Goal: Transaction & Acquisition: Purchase product/service

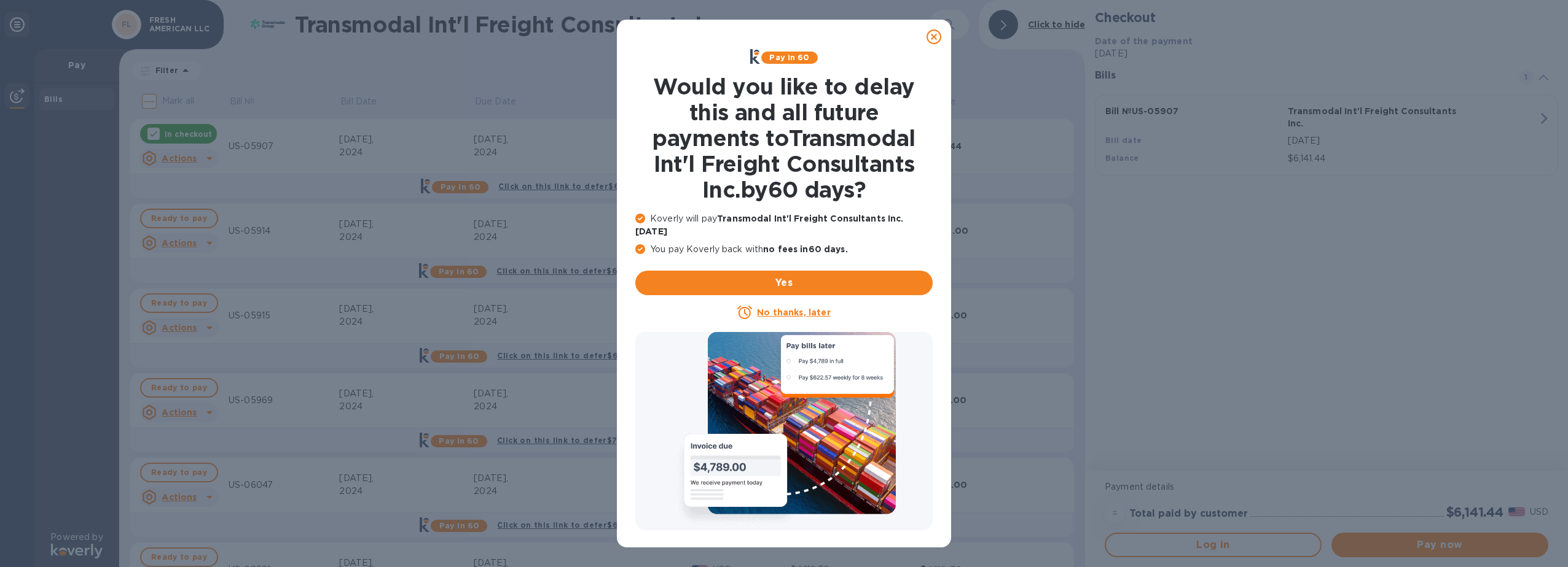
click at [930, 38] on icon at bounding box center [933, 36] width 15 height 15
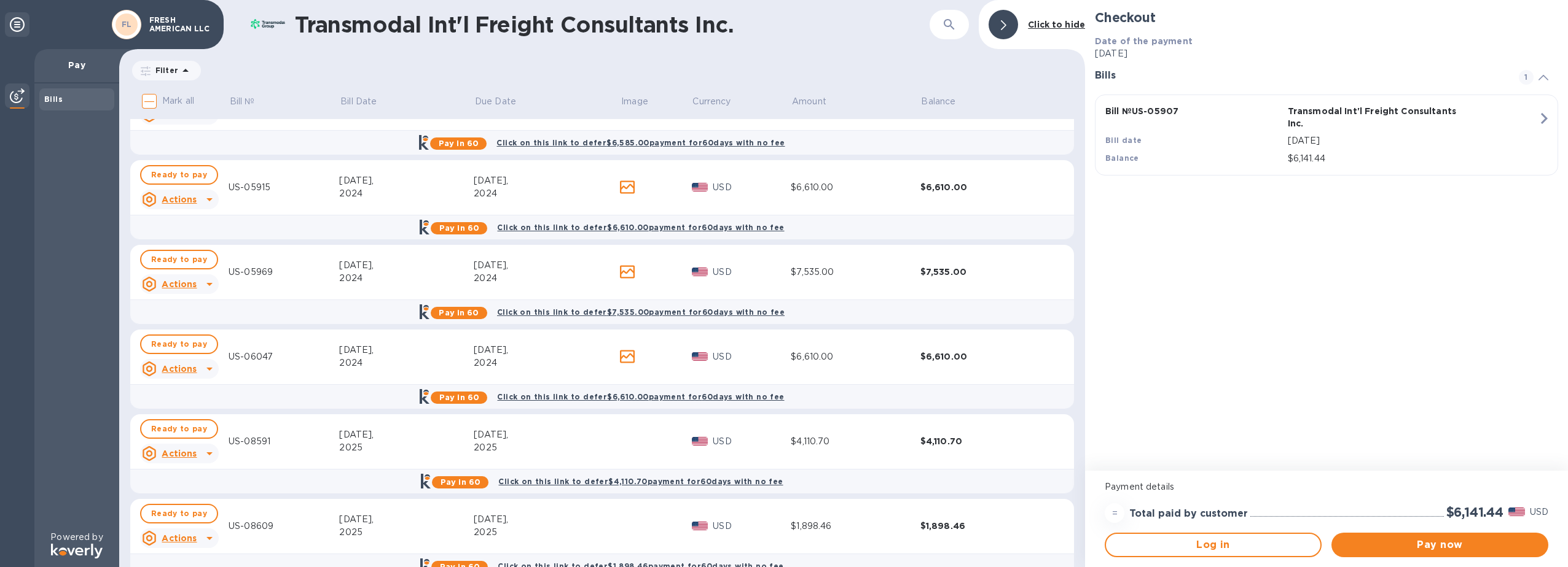
scroll to position [184, 0]
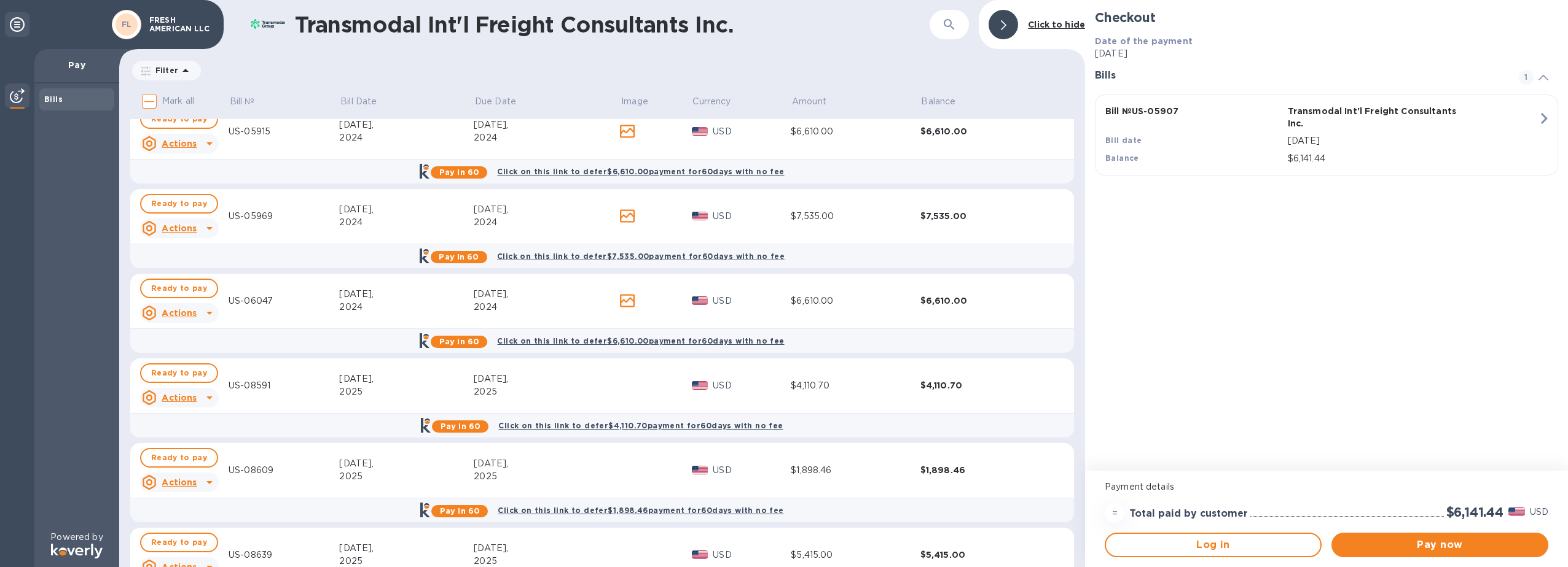
click at [857, 394] on td "$4,110.70" at bounding box center [855, 387] width 129 height 55
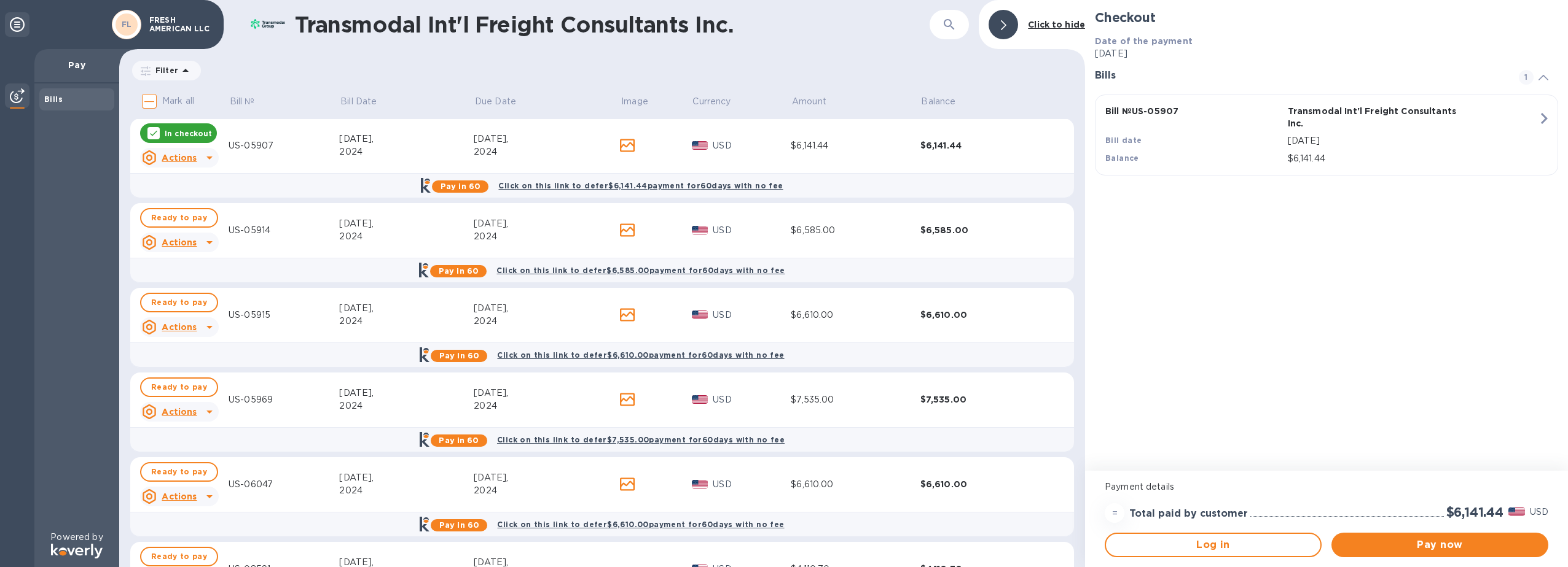
scroll to position [0, 0]
click at [155, 134] on icon at bounding box center [154, 134] width 10 height 10
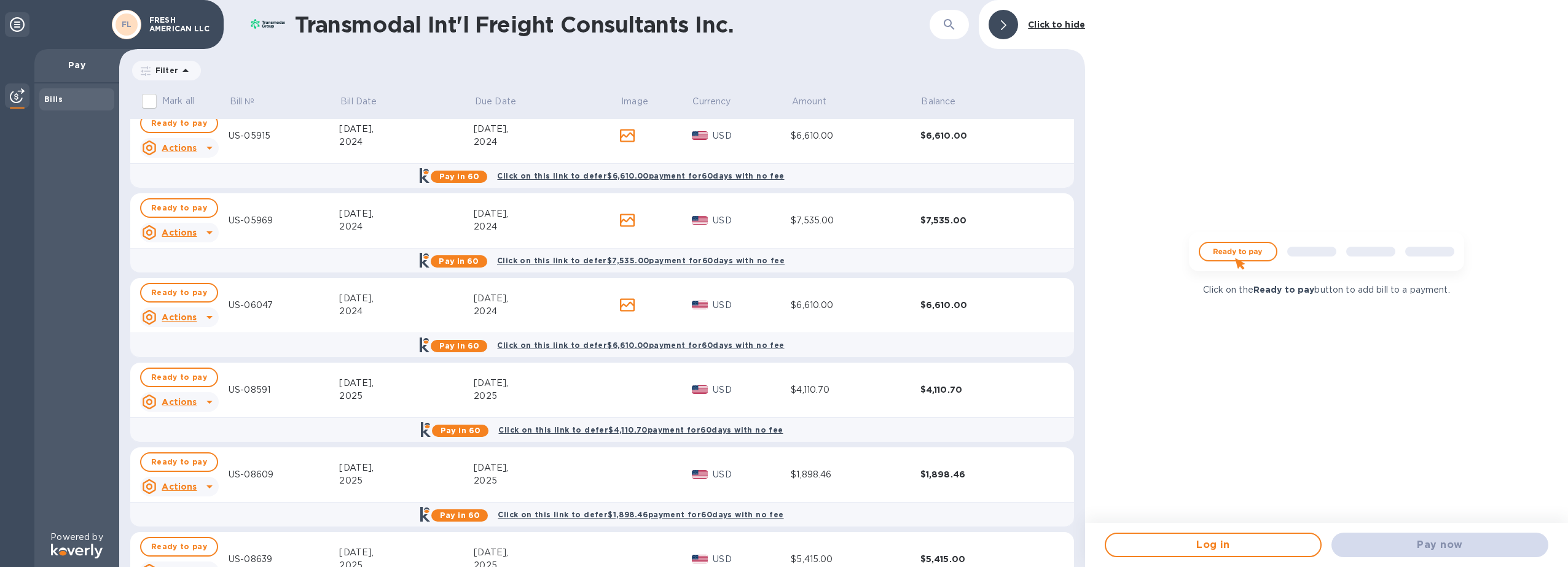
scroll to position [184, 0]
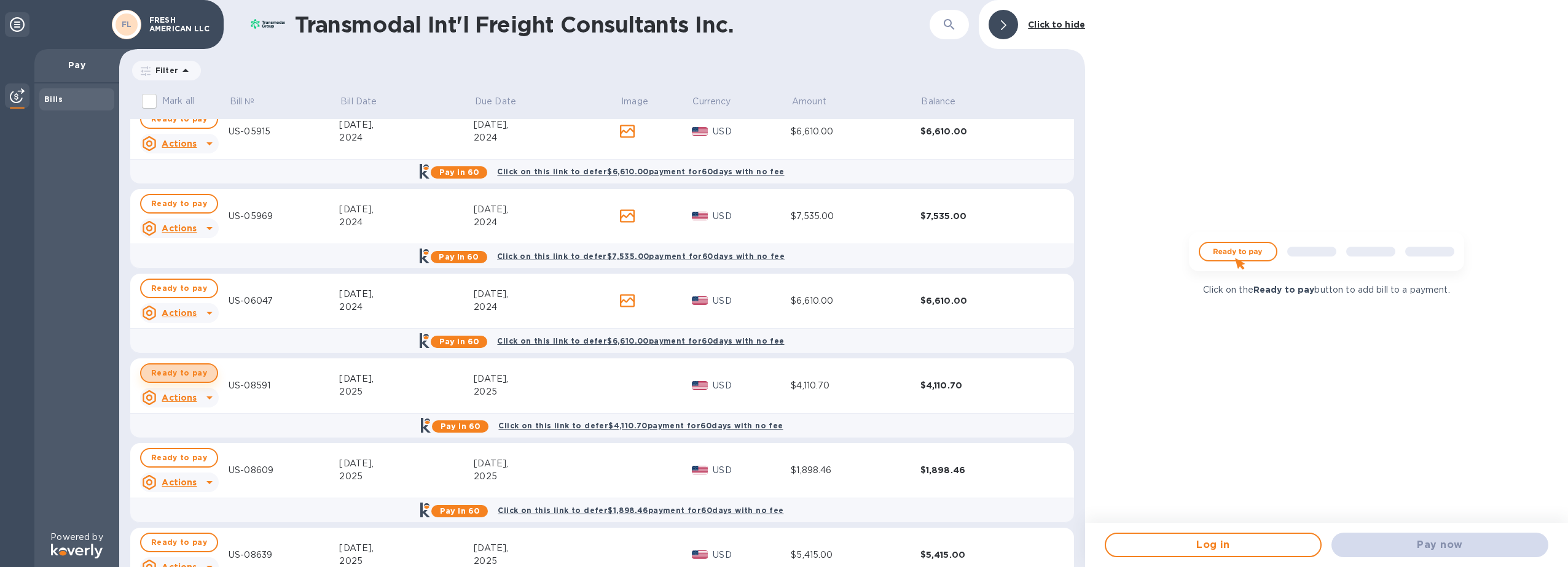
click at [188, 372] on span "Ready to pay" at bounding box center [179, 373] width 56 height 15
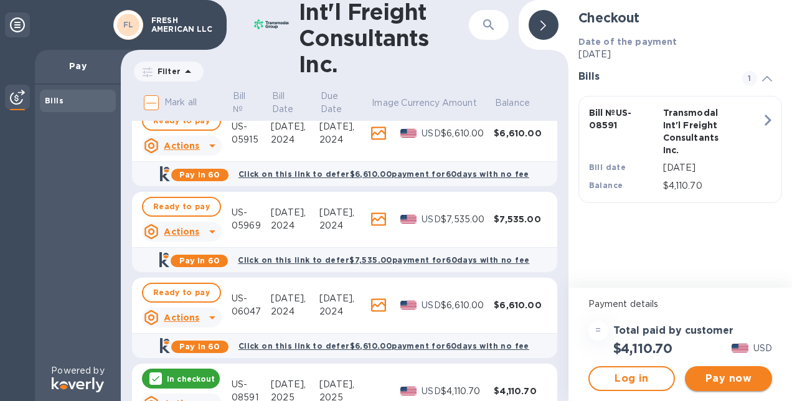
click at [718, 375] on span "Pay now" at bounding box center [728, 378] width 67 height 15
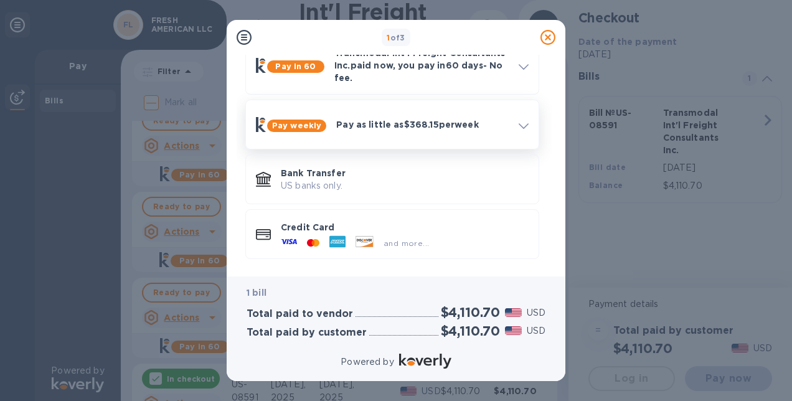
scroll to position [73, 0]
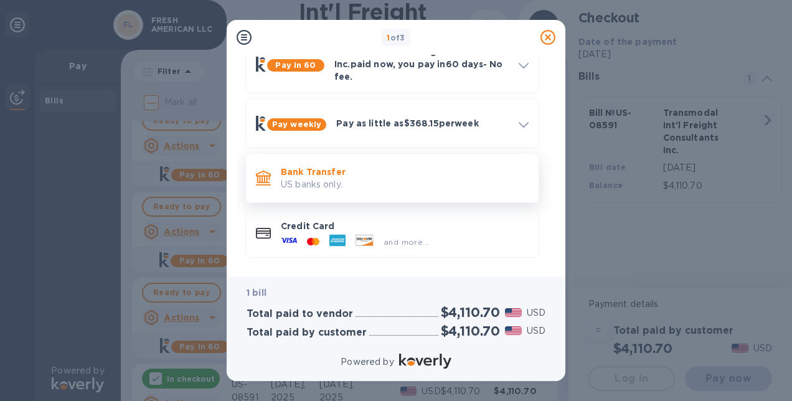
click at [349, 185] on p "US banks only." at bounding box center [405, 184] width 248 height 13
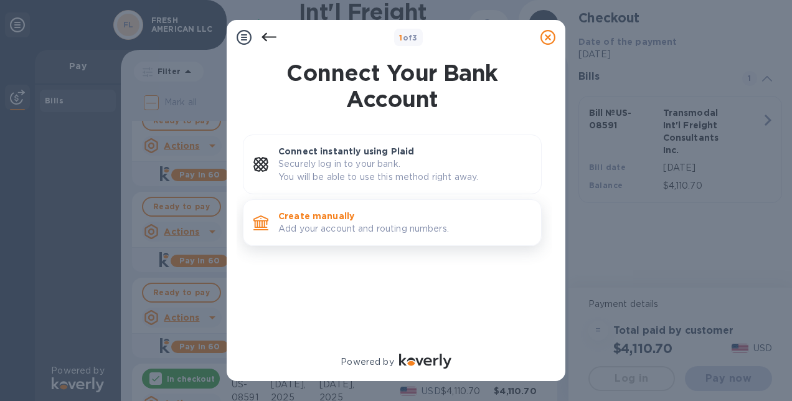
click at [387, 229] on p "Add your account and routing numbers." at bounding box center [404, 228] width 253 height 13
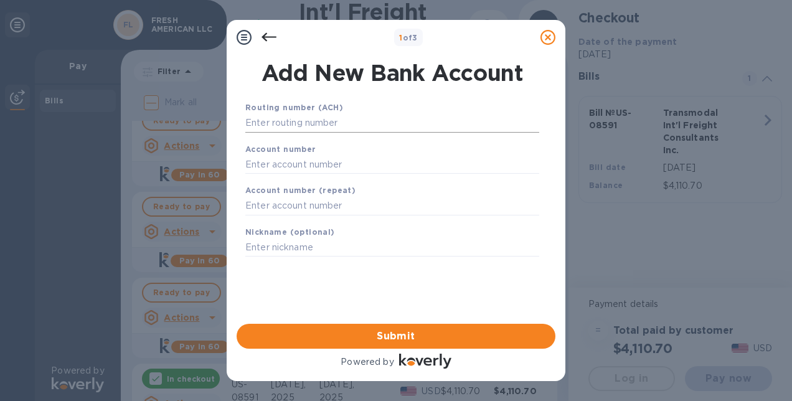
click at [418, 124] on input "text" at bounding box center [392, 123] width 294 height 19
click at [403, 126] on input "text" at bounding box center [392, 123] width 294 height 19
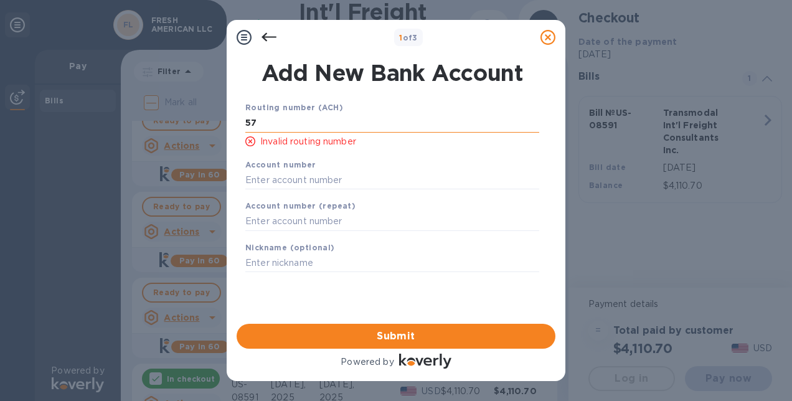
type input "5"
type input "021000021"
click at [381, 184] on input "text" at bounding box center [392, 180] width 294 height 19
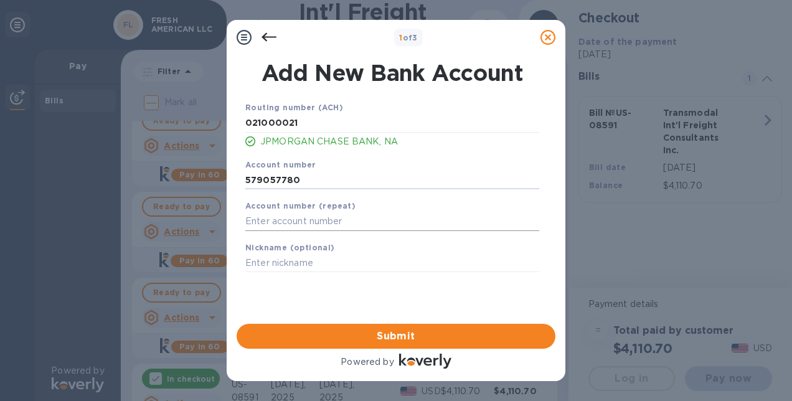
type input "579057780"
click at [379, 225] on input "text" at bounding box center [392, 221] width 294 height 19
type input "579057780"
click at [369, 260] on input "text" at bounding box center [392, 263] width 294 height 19
type input "f"
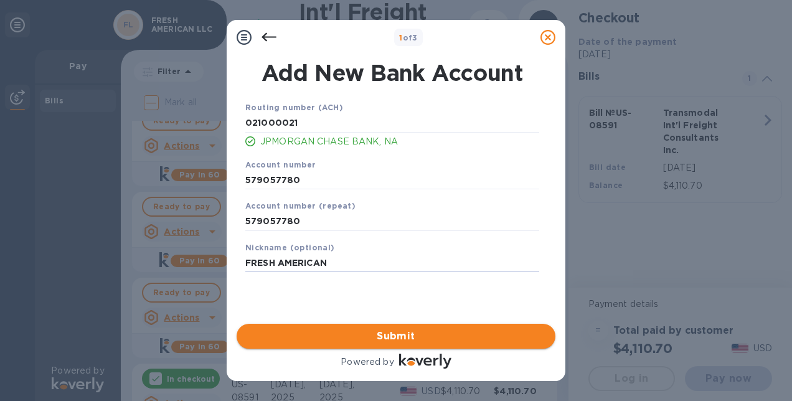
type input "FRESH AMERICAN"
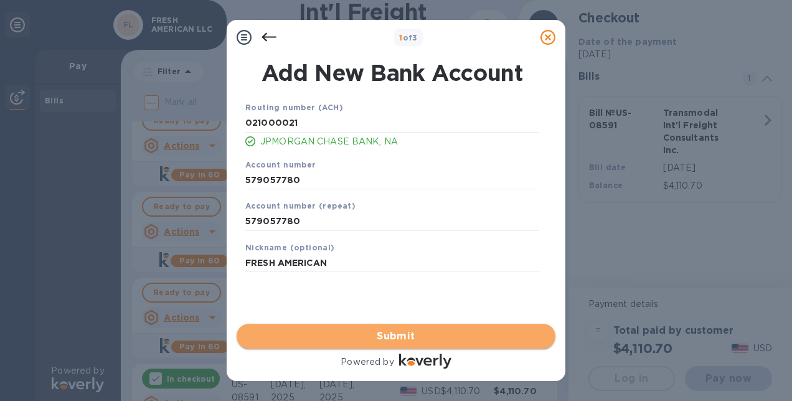
click at [349, 334] on span "Submit" at bounding box center [395, 336] width 299 height 15
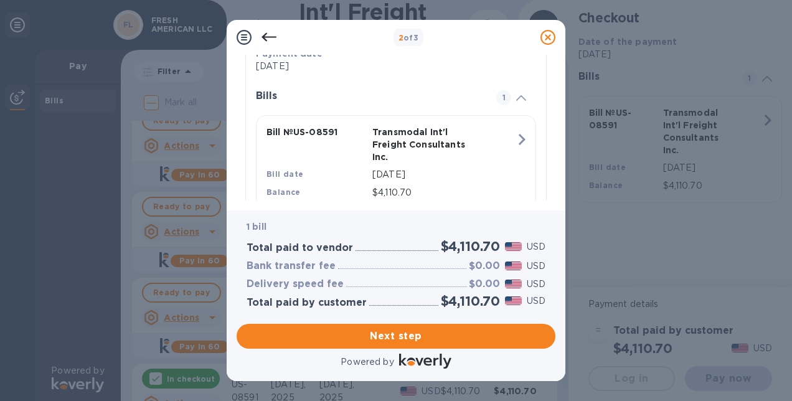
scroll to position [311, 0]
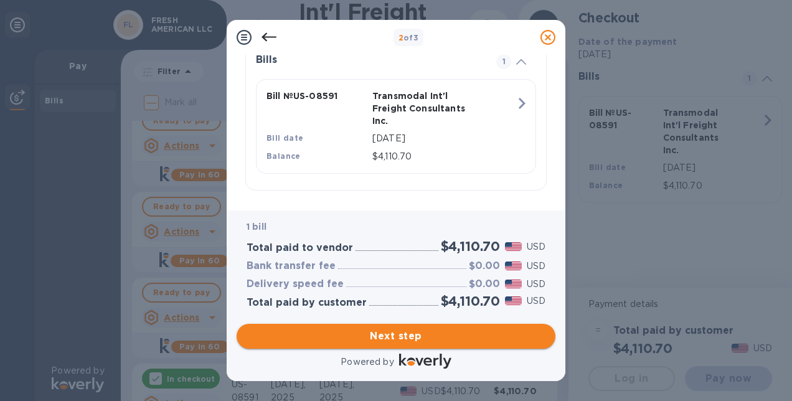
click at [401, 334] on span "Next step" at bounding box center [395, 336] width 299 height 15
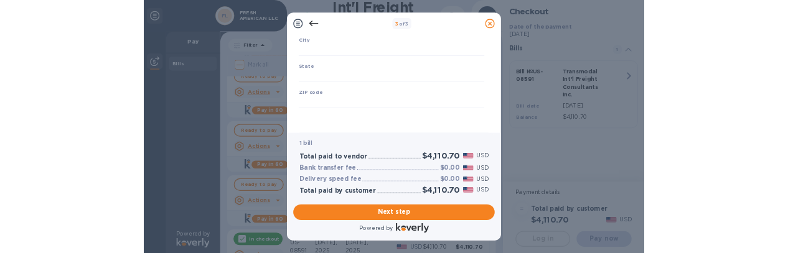
scroll to position [208, 0]
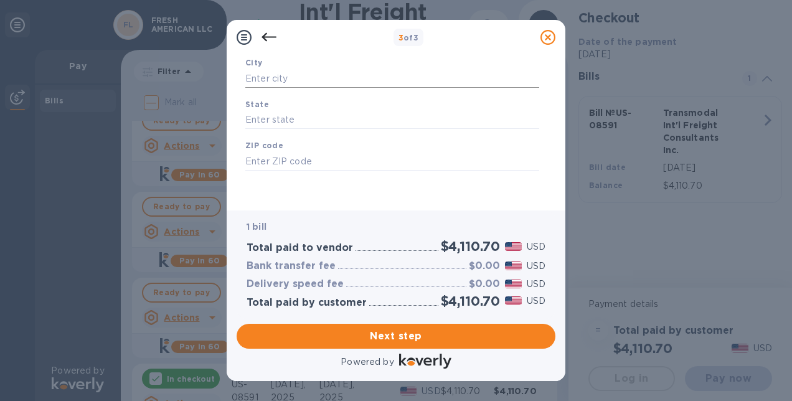
click at [420, 85] on input "text" at bounding box center [392, 78] width 294 height 19
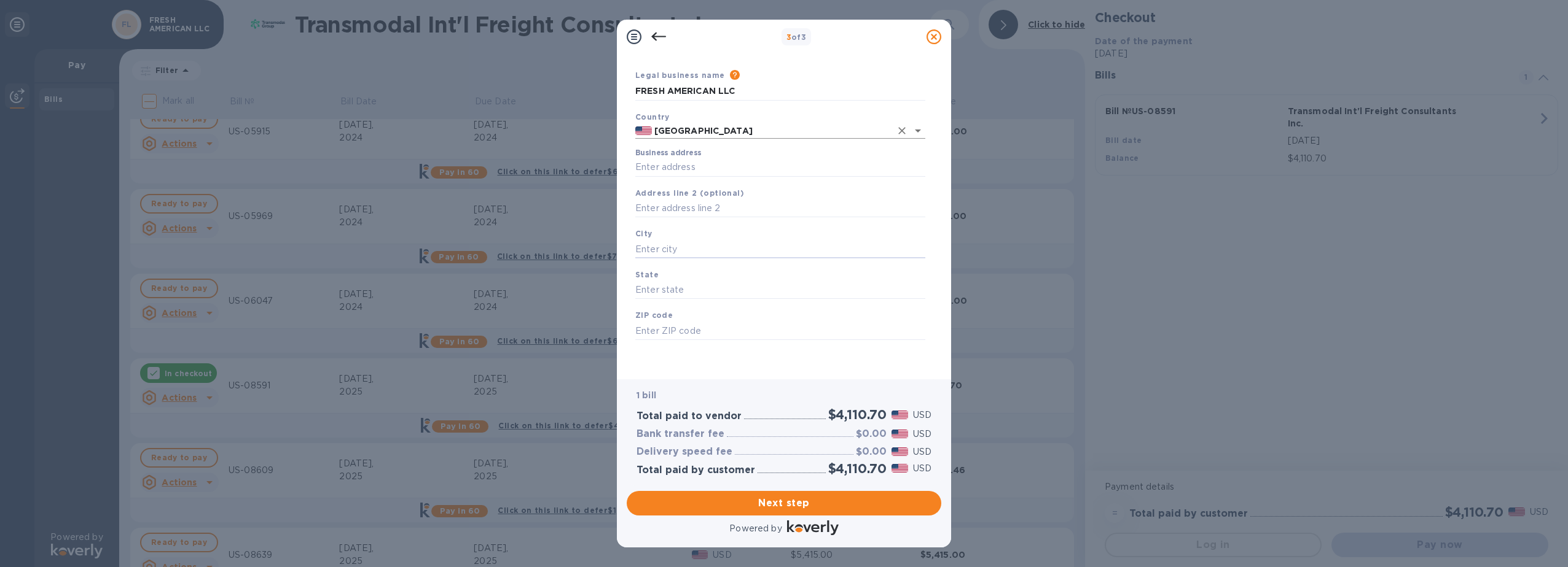
scroll to position [34, 0]
click at [753, 175] on input "Business address" at bounding box center [781, 168] width 290 height 19
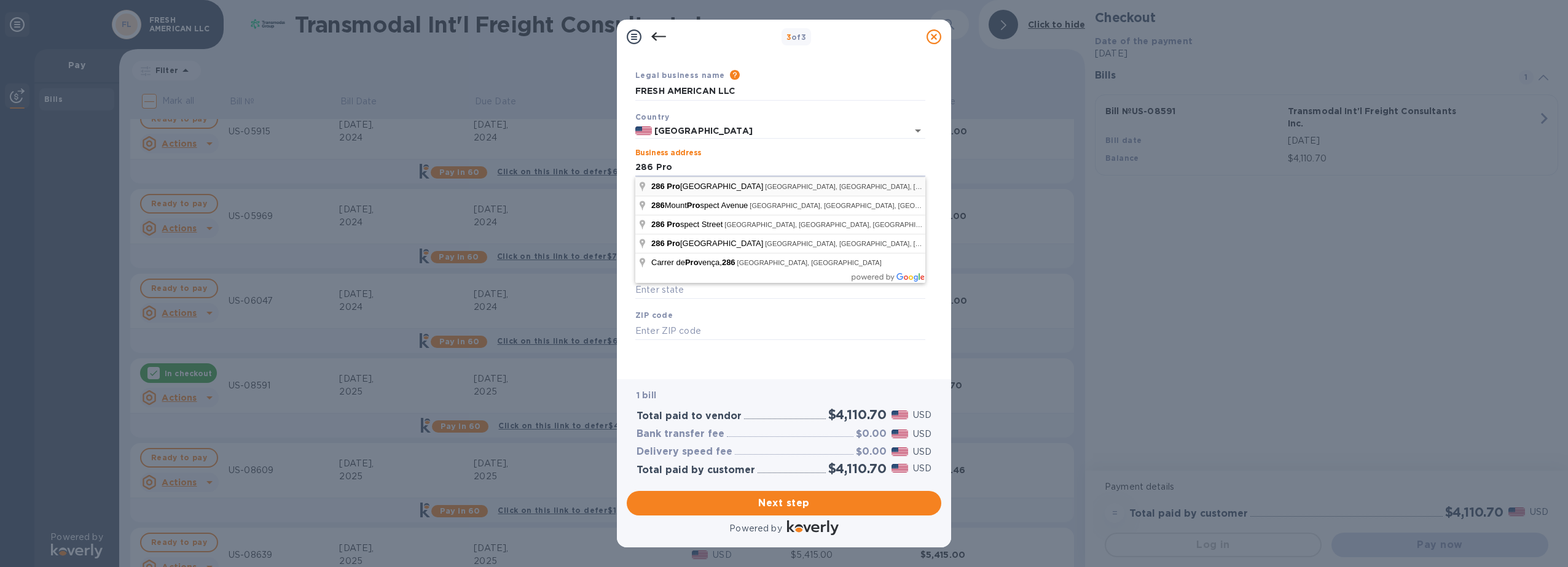
type input "[STREET_ADDRESS]"
type input "[GEOGRAPHIC_DATA]"
type input "NJ"
type input "08512"
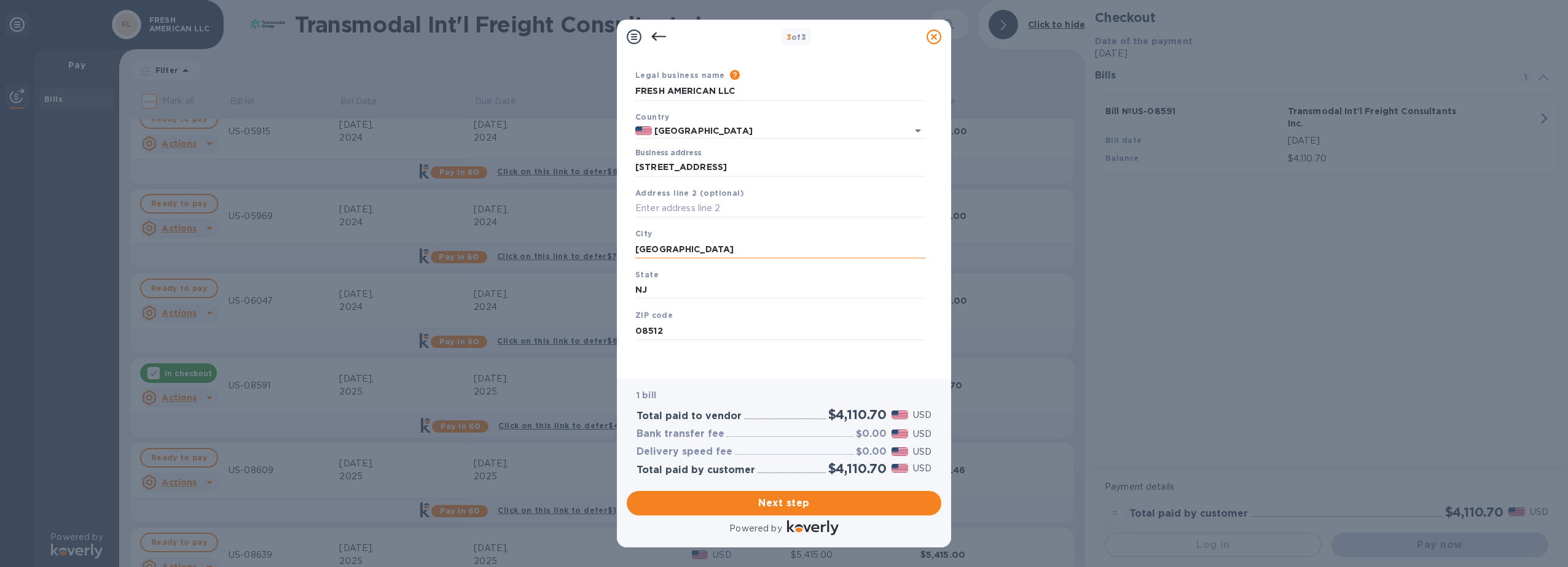
click at [699, 251] on input "[GEOGRAPHIC_DATA]" at bounding box center [781, 248] width 290 height 19
drag, startPoint x: 699, startPoint y: 251, endPoint x: 599, endPoint y: 254, distance: 100.0
click at [599, 254] on div "3 of 3 Business Information Legal business name Please provide the legal name t…" at bounding box center [784, 283] width 1568 height 567
type input "Cranbury"
click at [783, 503] on span "Next step" at bounding box center [784, 503] width 295 height 15
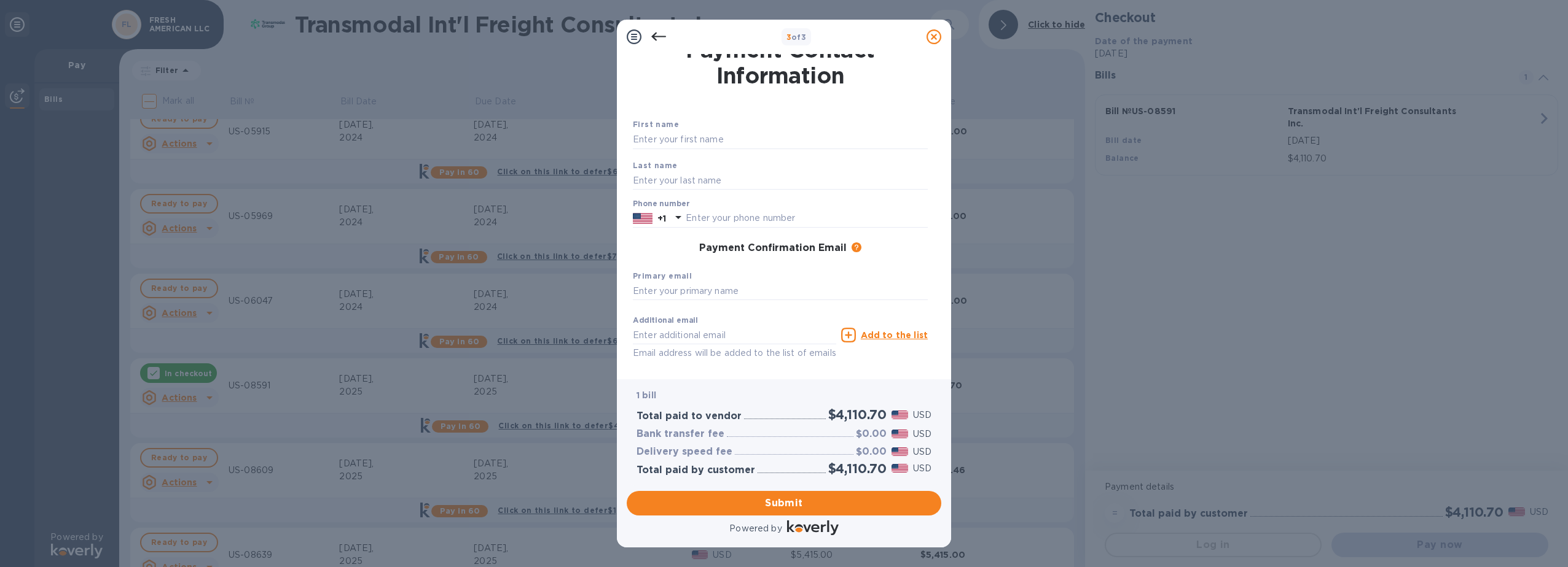
scroll to position [0, 0]
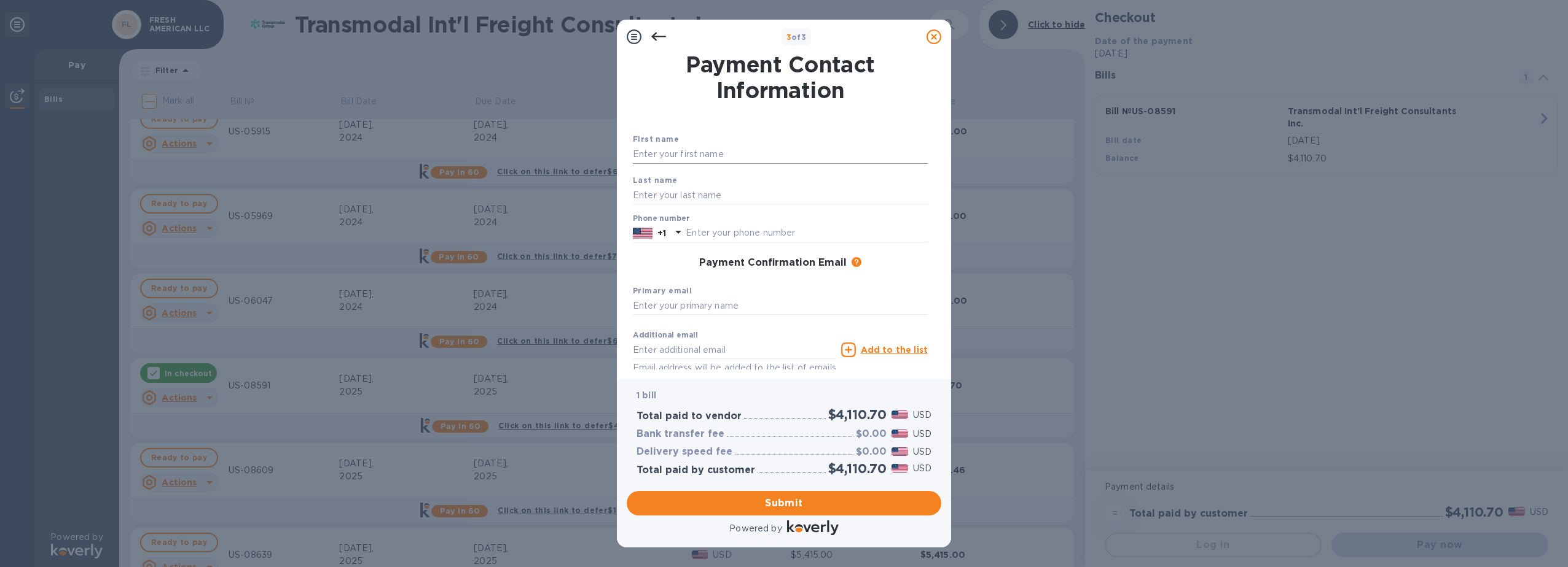
click at [770, 150] on input "text" at bounding box center [780, 155] width 295 height 19
type input "Chastity"
click at [744, 197] on input "text" at bounding box center [780, 195] width 295 height 19
type input "[PERSON_NAME]"
click at [731, 301] on input "text" at bounding box center [780, 306] width 295 height 19
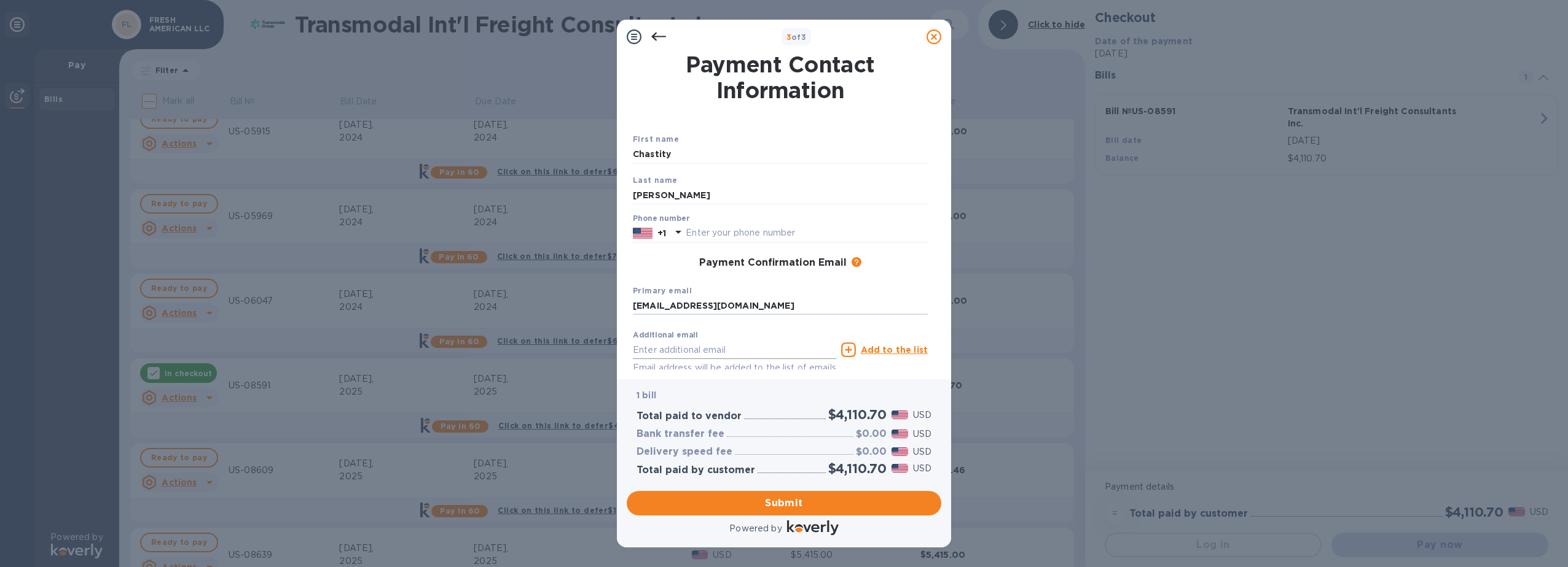
scroll to position [62, 0]
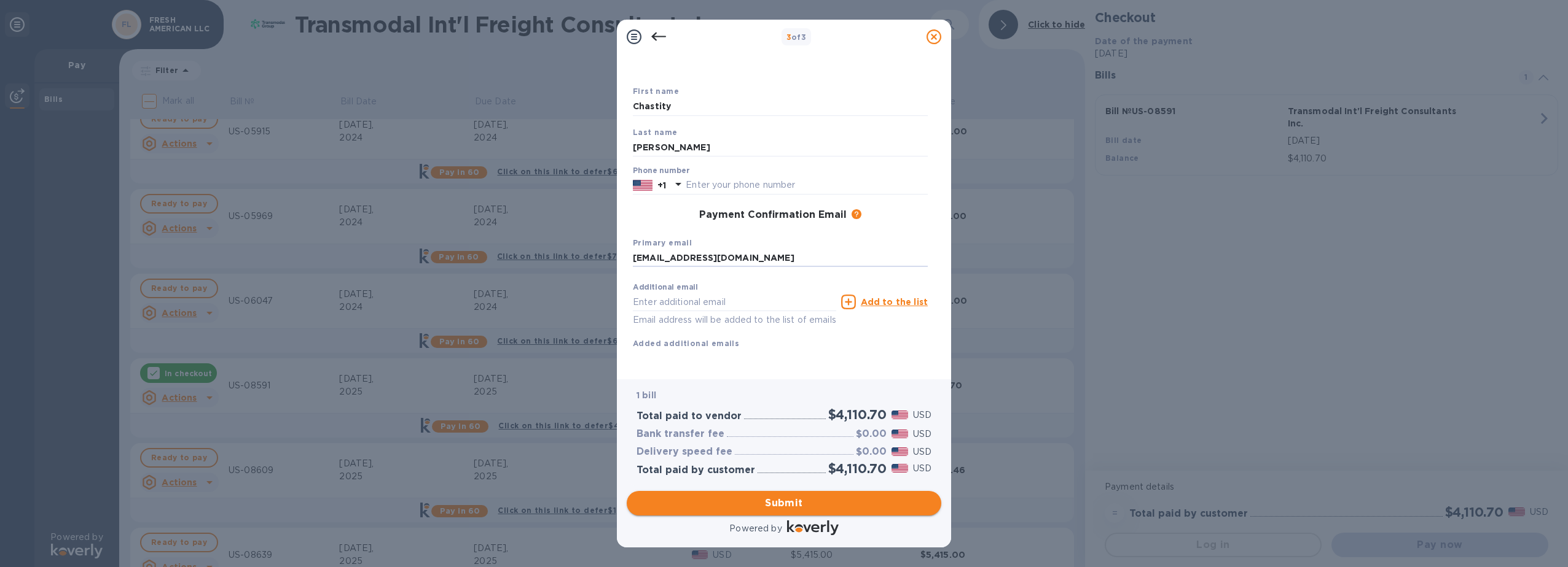
type input "[EMAIL_ADDRESS][DOMAIN_NAME]"
click at [773, 499] on span "Submit" at bounding box center [784, 503] width 295 height 15
click at [779, 172] on input "text" at bounding box center [806, 171] width 242 height 19
click at [745, 169] on input "text" at bounding box center [806, 171] width 242 height 19
click at [758, 245] on div "Primary email [EMAIL_ADDRESS][DOMAIN_NAME]" at bounding box center [780, 254] width 305 height 41
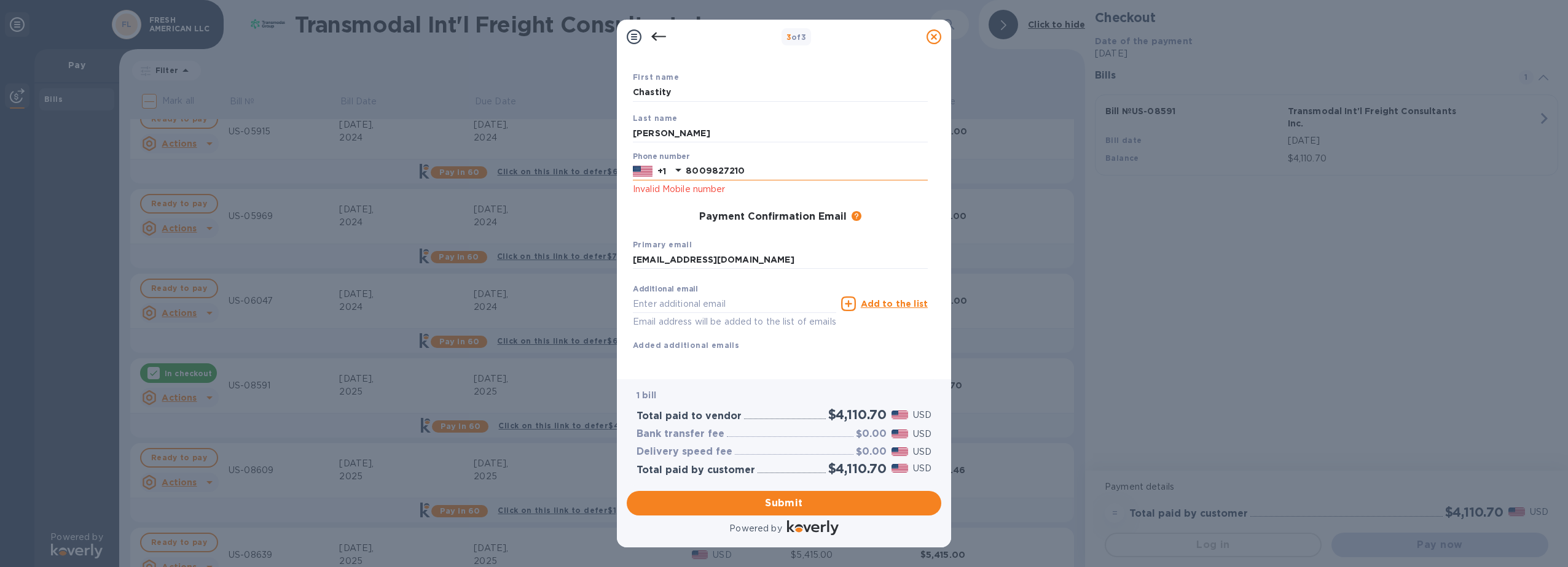
click at [679, 168] on icon at bounding box center [678, 170] width 15 height 15
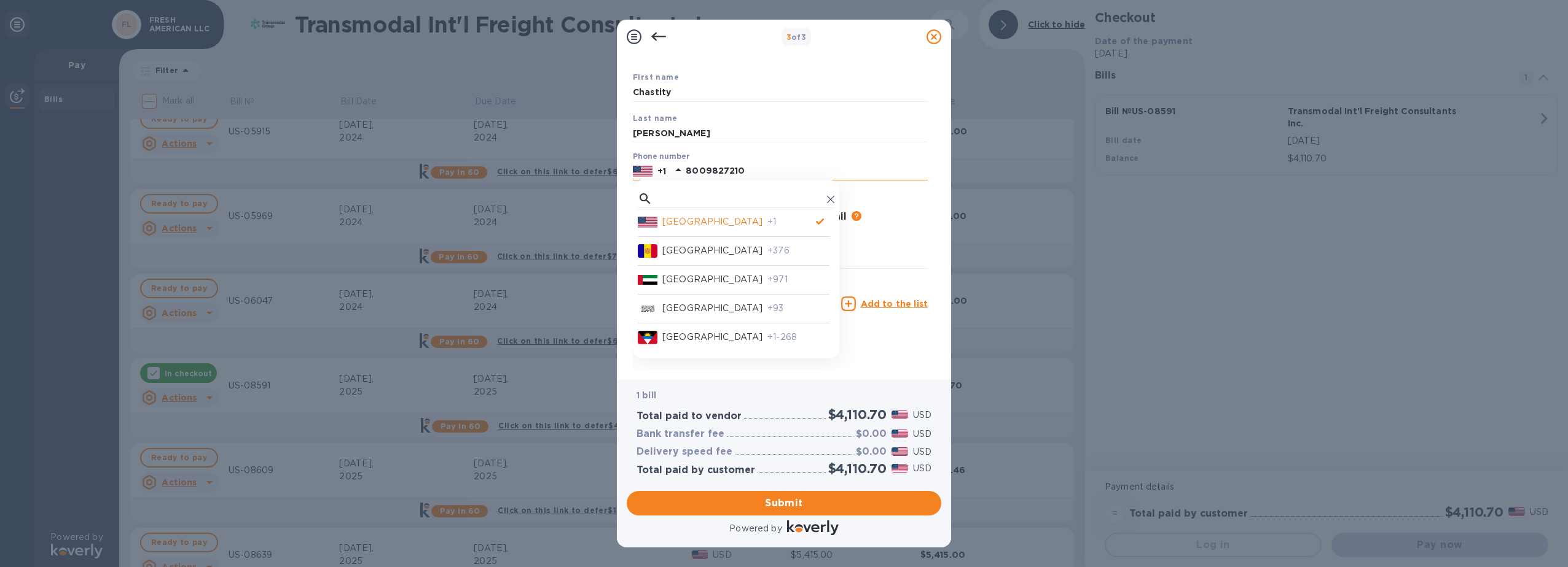
click at [683, 227] on p "[GEOGRAPHIC_DATA]" at bounding box center [711, 221] width 100 height 13
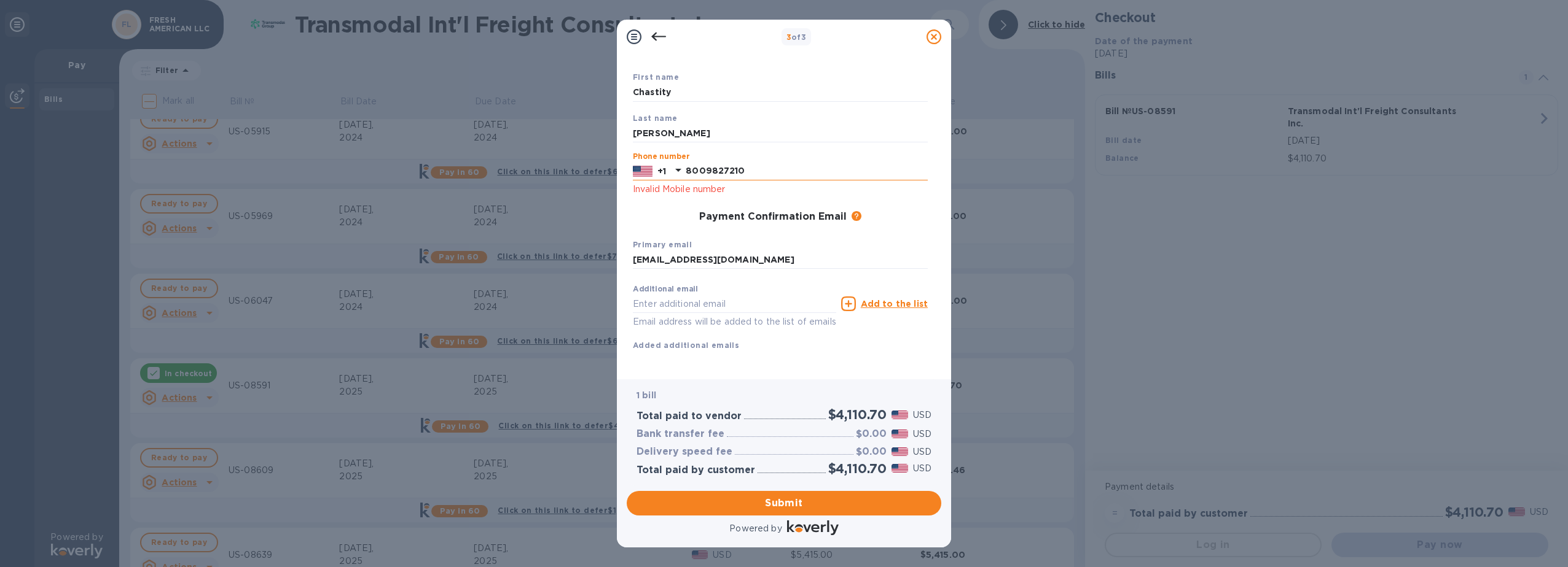
click at [706, 171] on input "8009827210" at bounding box center [806, 171] width 242 height 19
click at [704, 169] on input "8009827210" at bounding box center [806, 171] width 242 height 19
type input "8009827210"
click at [770, 499] on span "Submit" at bounding box center [784, 503] width 295 height 15
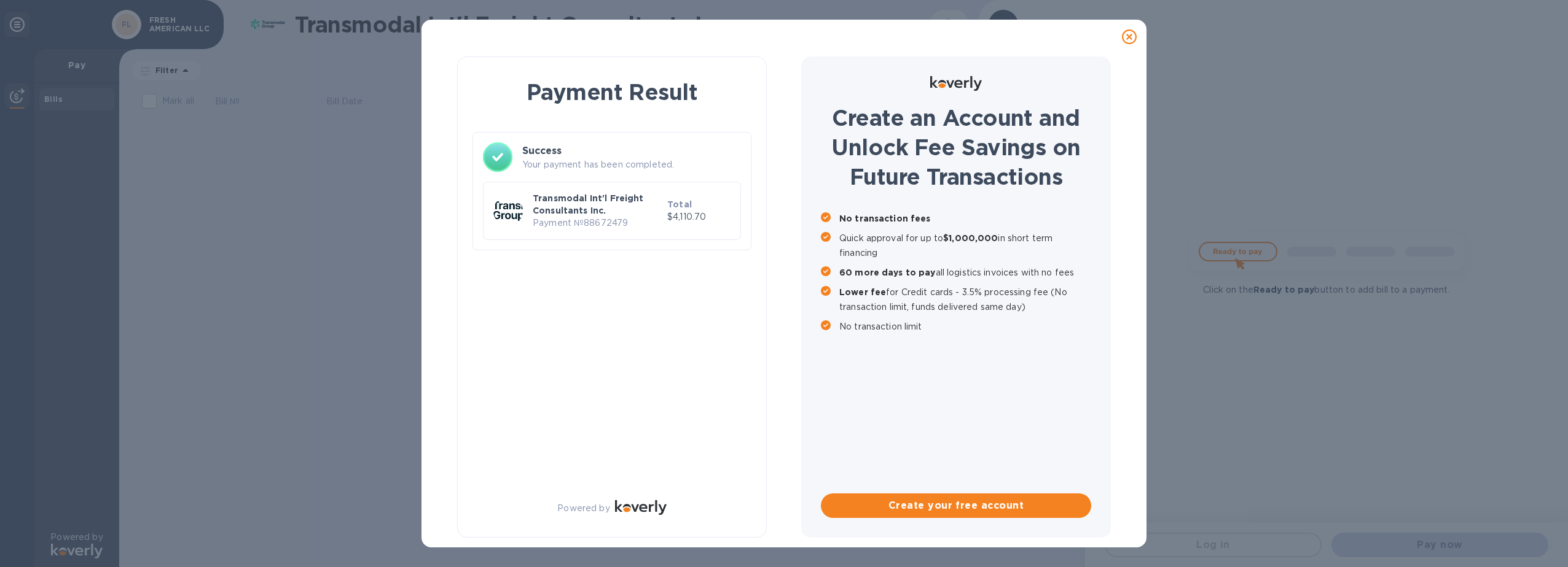
scroll to position [0, 0]
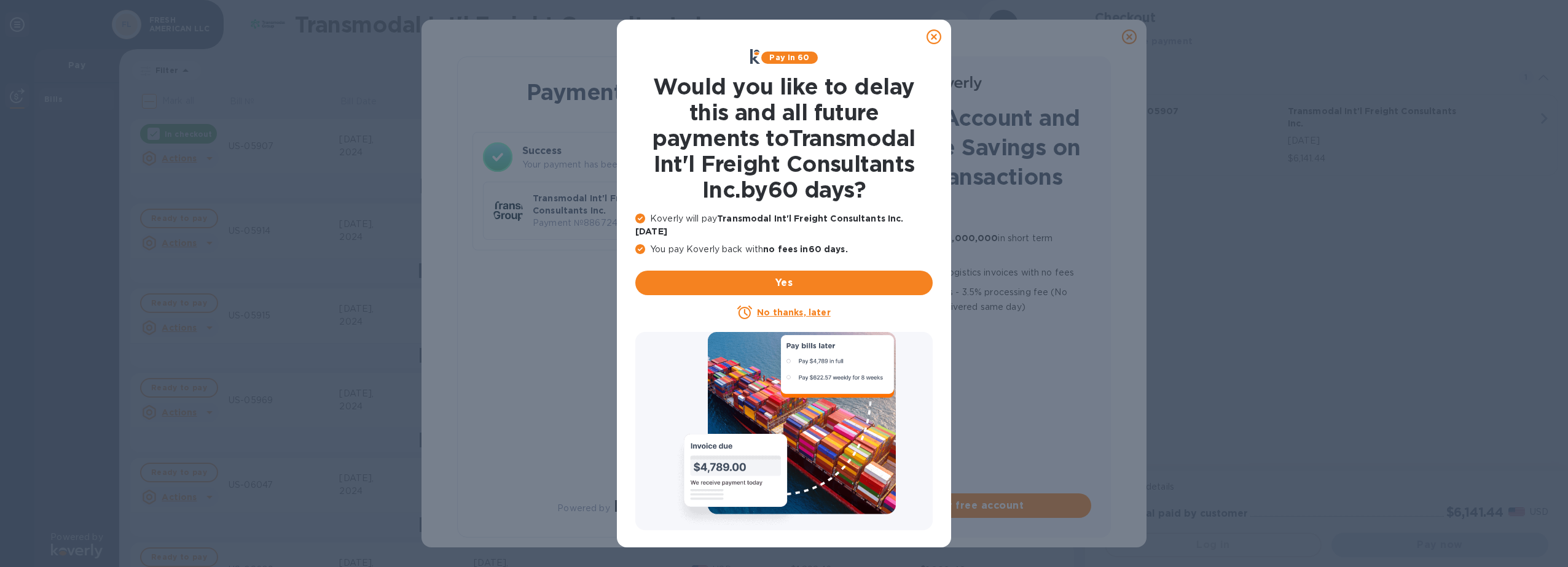
click at [935, 38] on icon at bounding box center [933, 36] width 15 height 15
